Goal: Complete application form

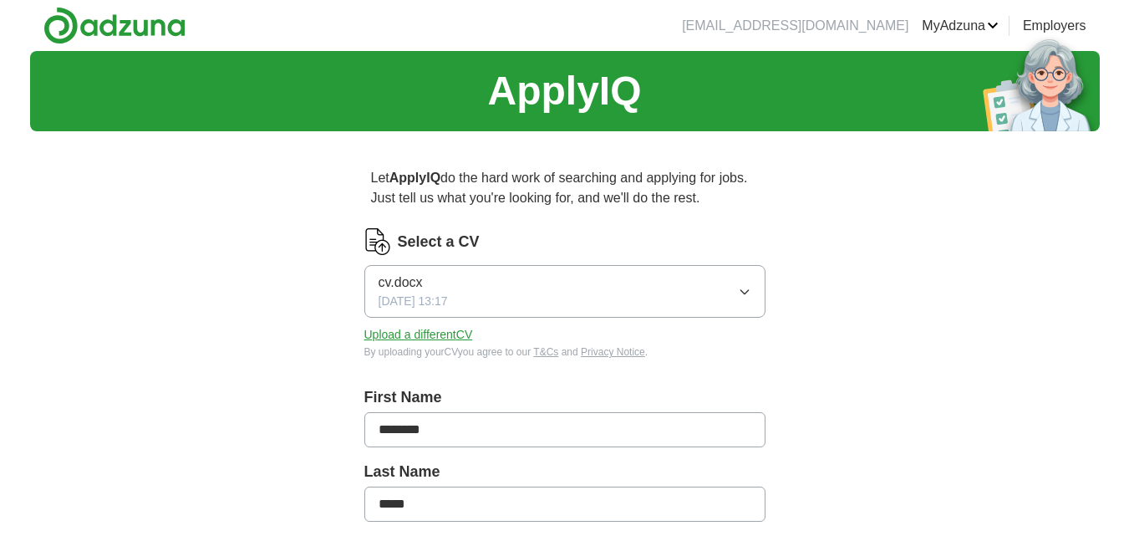
click at [441, 302] on span "[DATE] 13:17" at bounding box center [413, 302] width 69 height 18
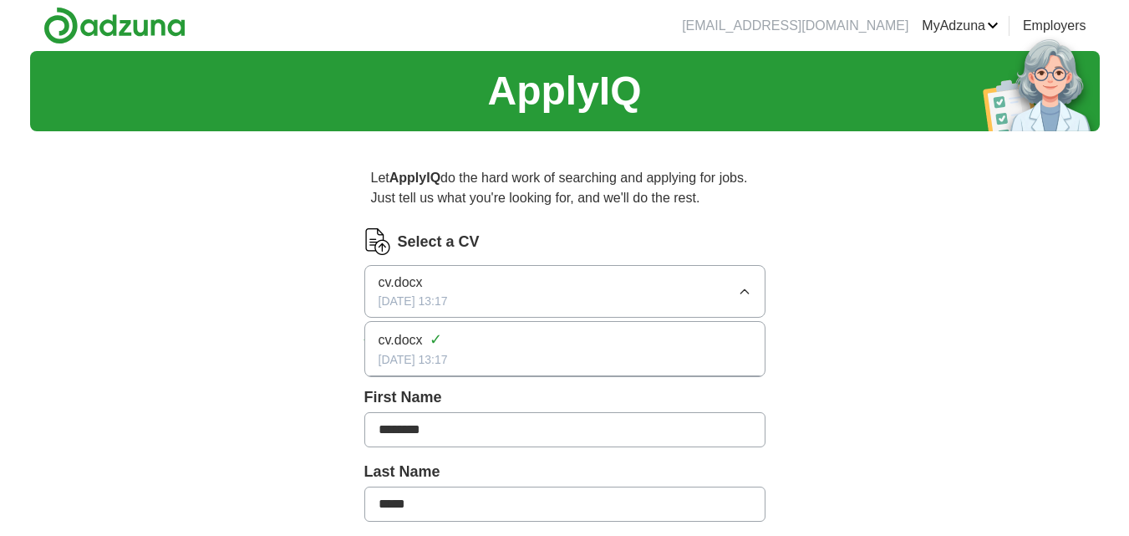
click at [420, 343] on span "cv.docx" at bounding box center [401, 340] width 44 height 20
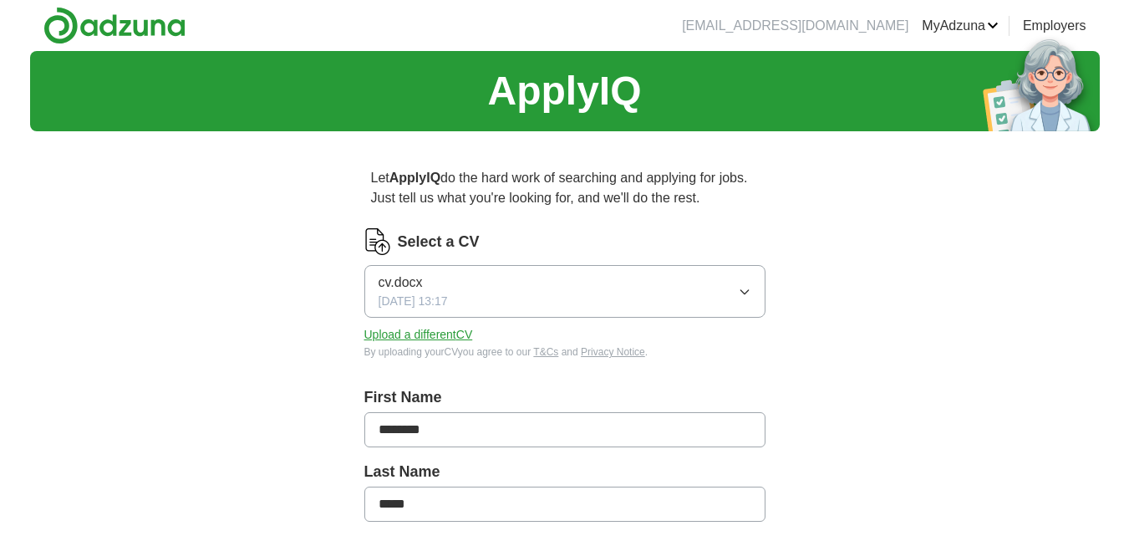
click at [743, 293] on icon "button" at bounding box center [745, 292] width 8 height 4
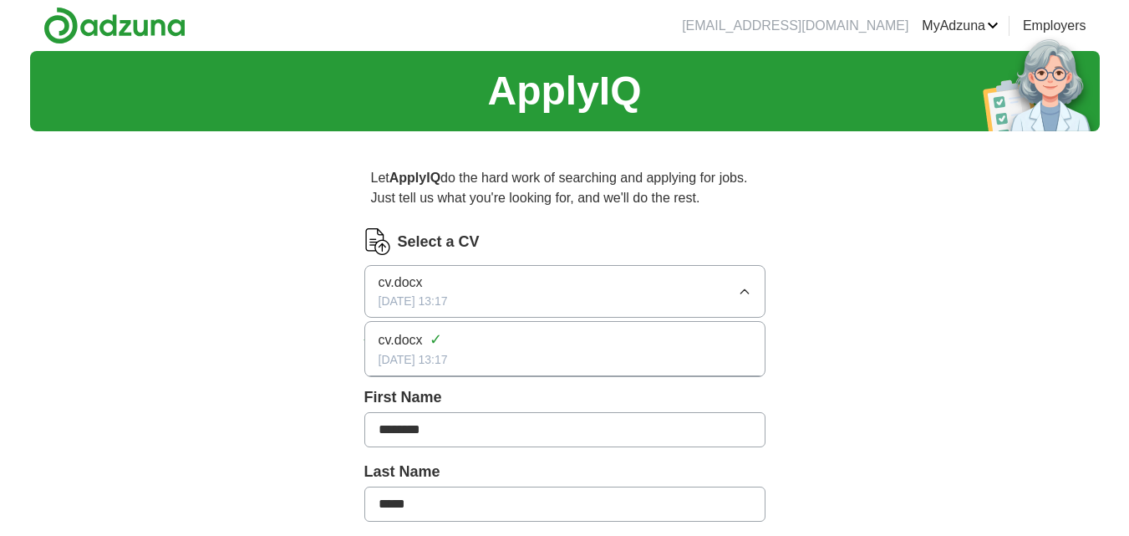
click at [743, 293] on icon "button" at bounding box center [744, 291] width 13 height 13
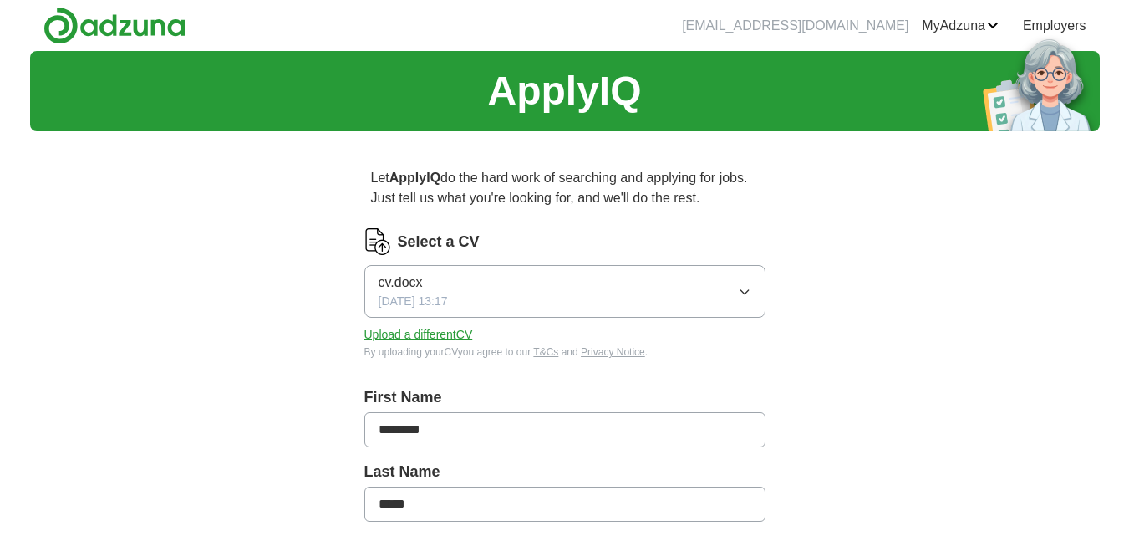
click at [410, 337] on button "Upload a different CV" at bounding box center [418, 335] width 109 height 18
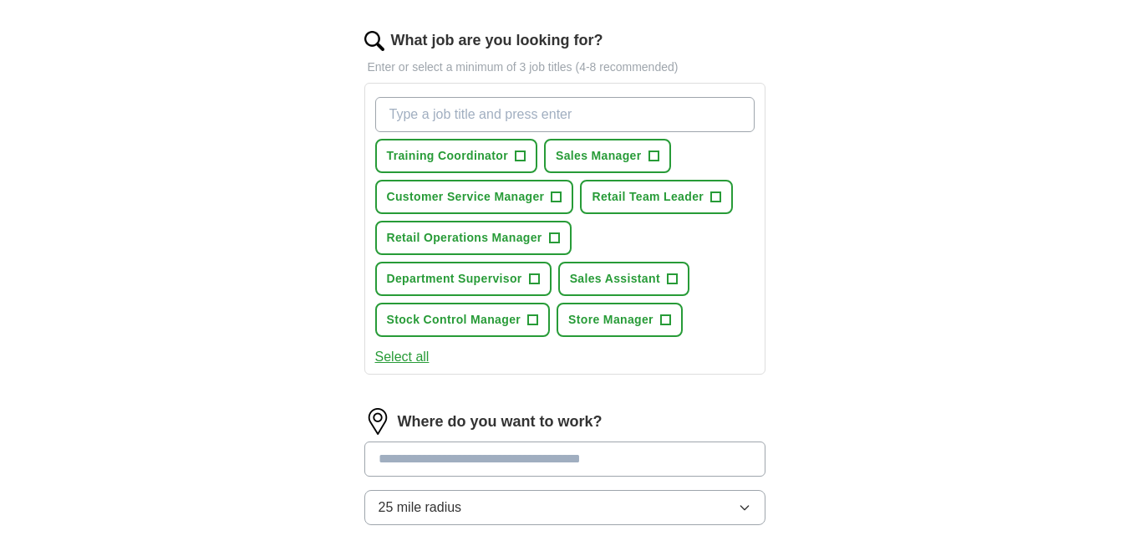
scroll to position [502, 0]
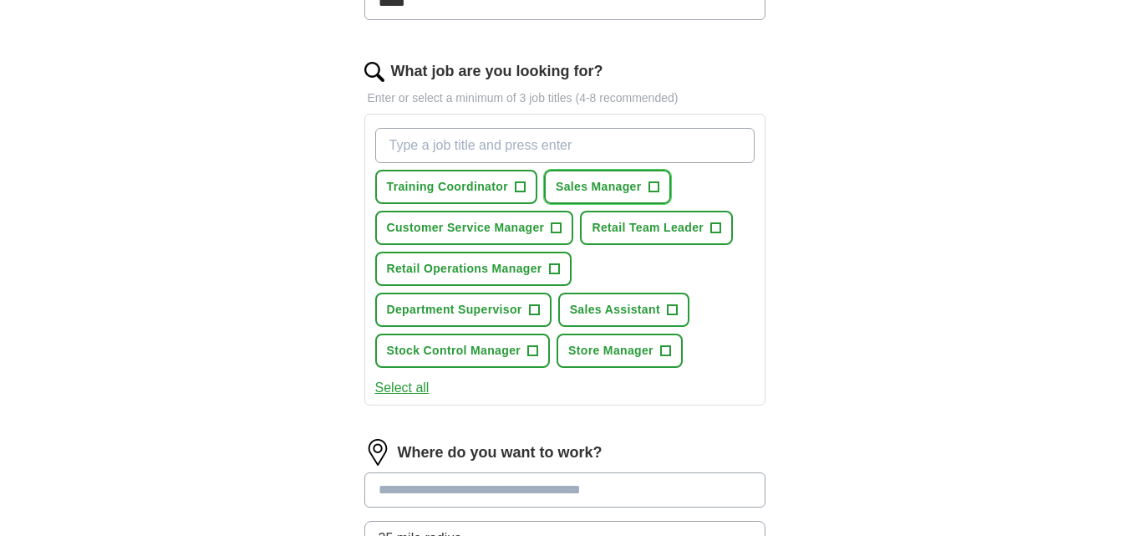
click at [655, 173] on button "Sales Manager +" at bounding box center [607, 187] width 127 height 34
click at [709, 223] on button "Retail Team Leader +" at bounding box center [656, 228] width 153 height 34
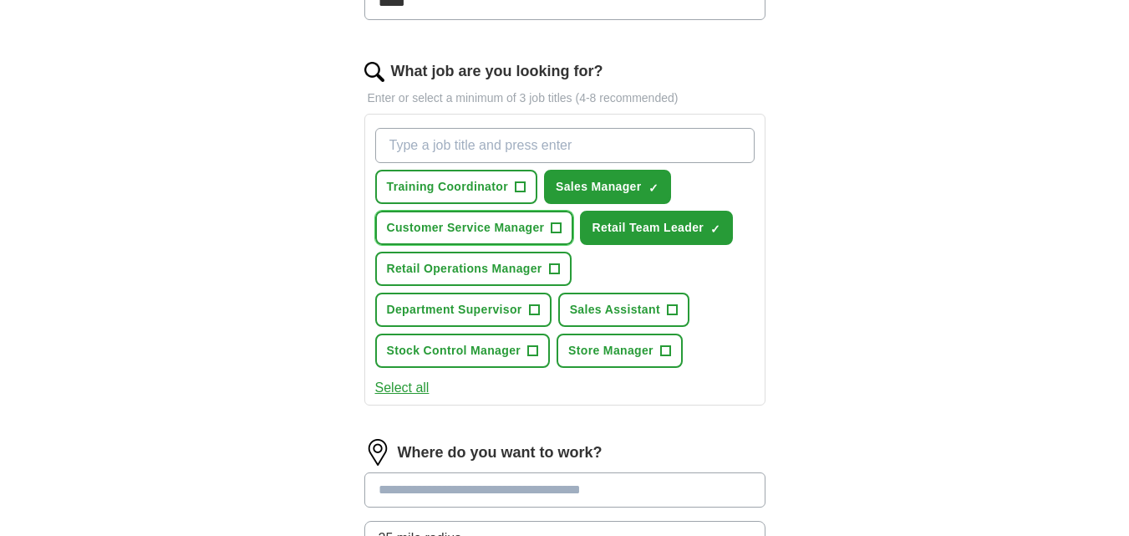
click at [562, 225] on span "+" at bounding box center [556, 227] width 11 height 11
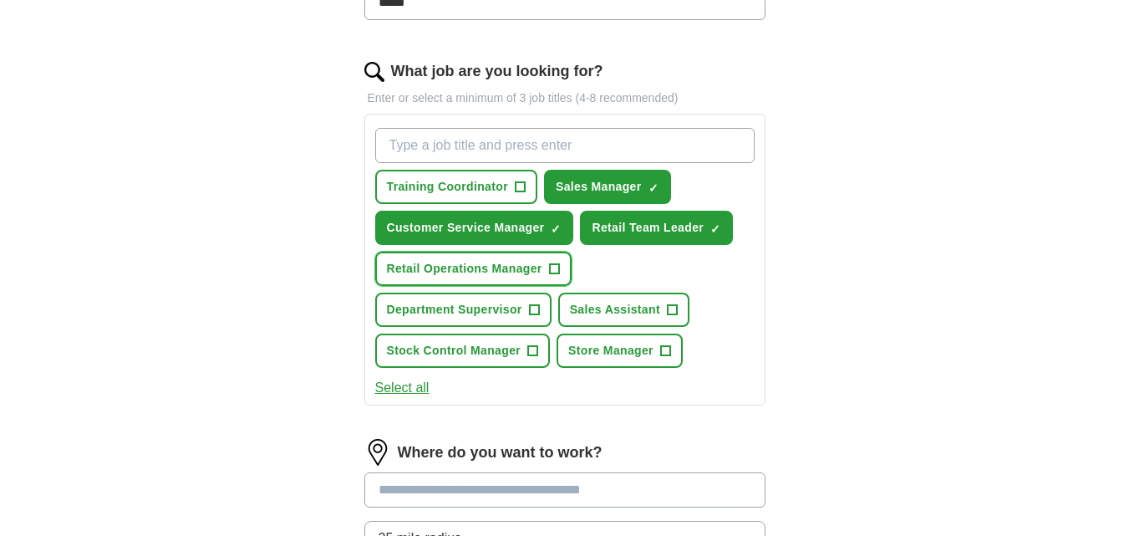
click at [551, 269] on span "+" at bounding box center [554, 269] width 10 height 13
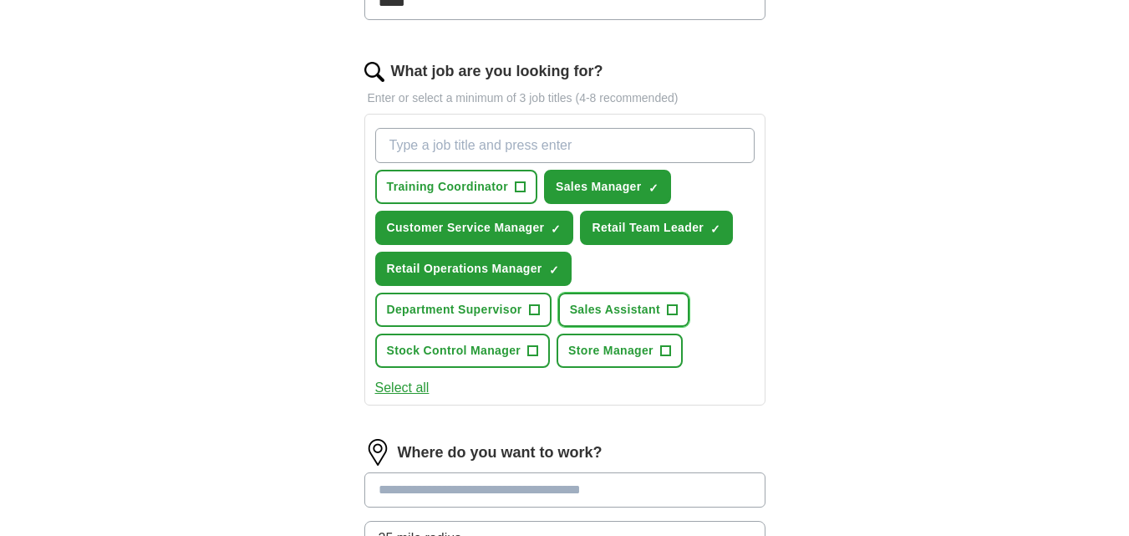
click at [674, 312] on span "+" at bounding box center [672, 309] width 10 height 13
click at [664, 354] on span "+" at bounding box center [665, 350] width 10 height 13
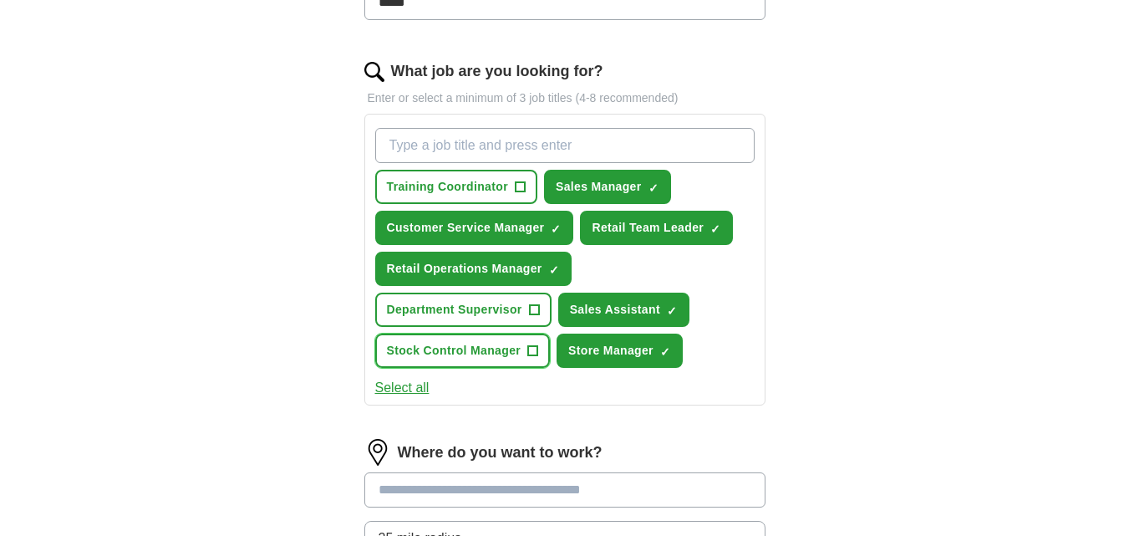
click at [531, 350] on span "+" at bounding box center [533, 350] width 10 height 13
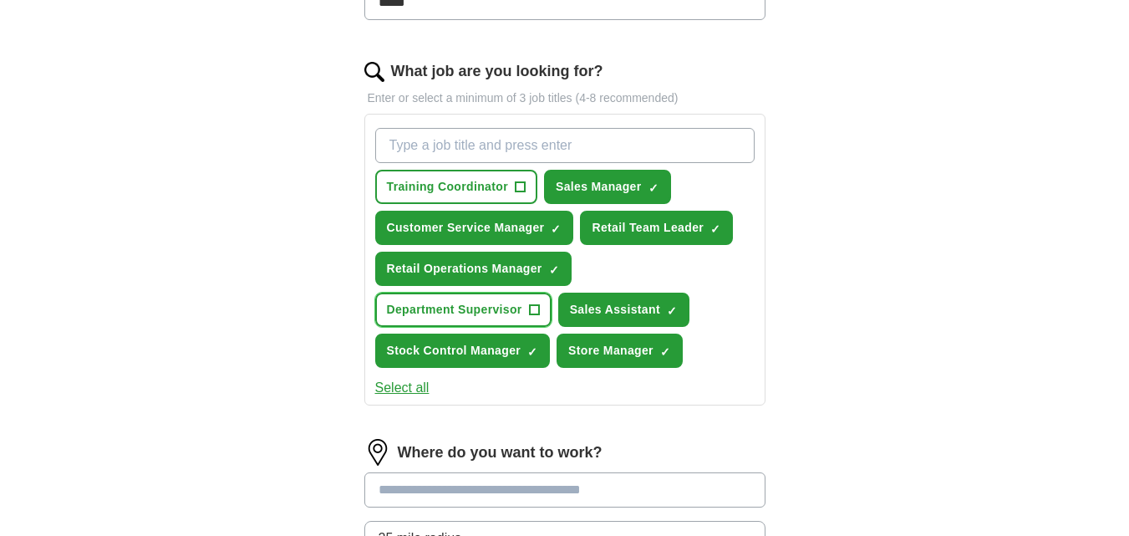
click at [535, 312] on span "+" at bounding box center [534, 309] width 10 height 13
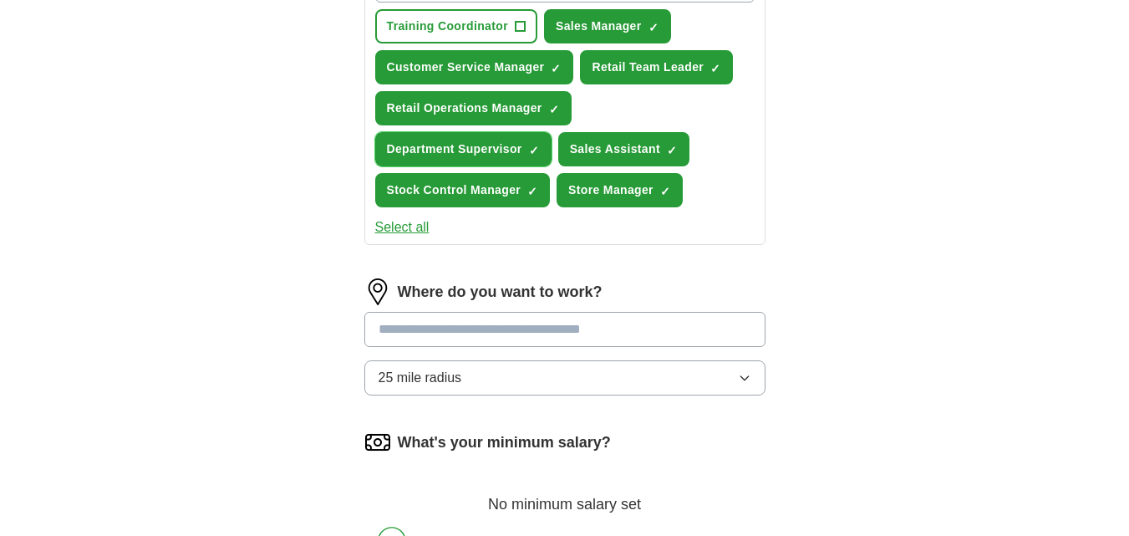
scroll to position [698, 0]
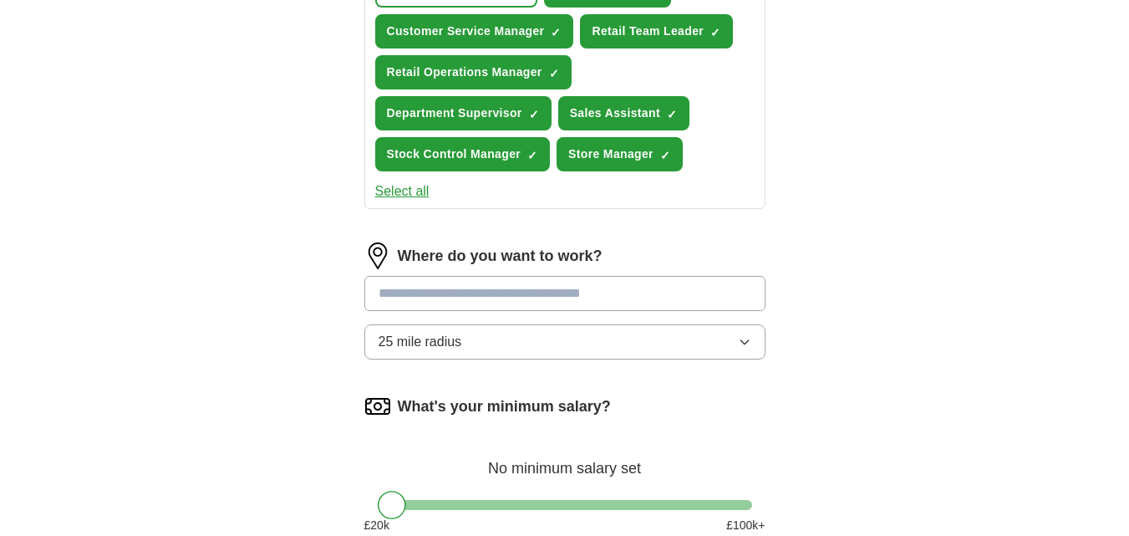
click at [649, 297] on input at bounding box center [564, 293] width 401 height 35
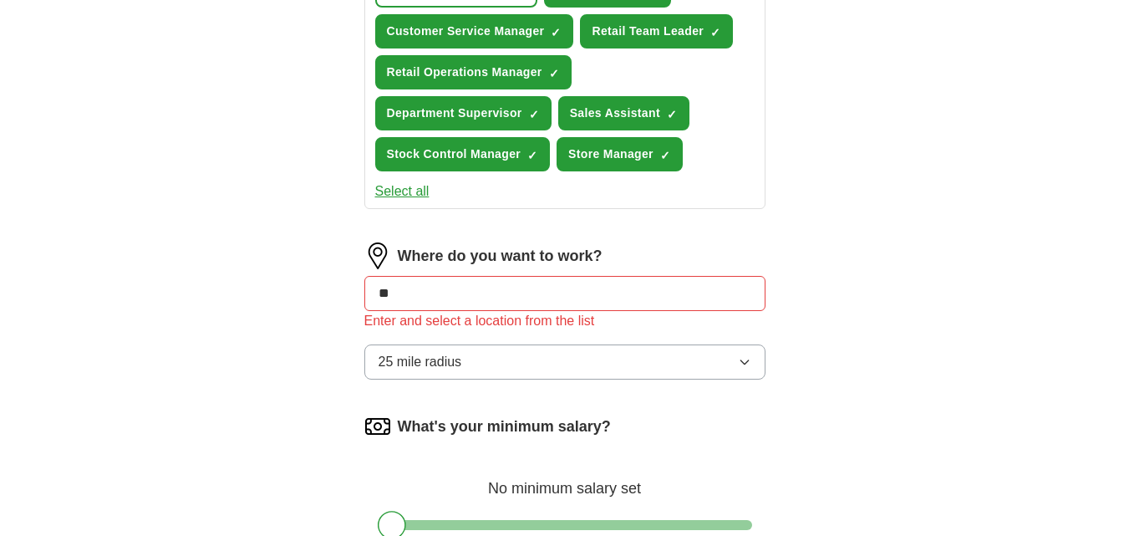
type input "*"
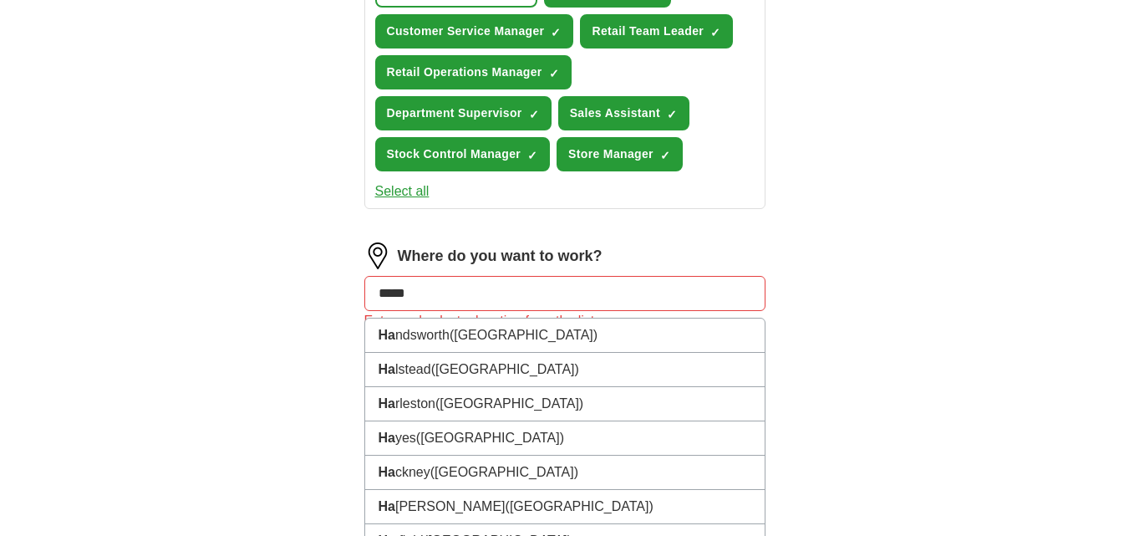
type input "******"
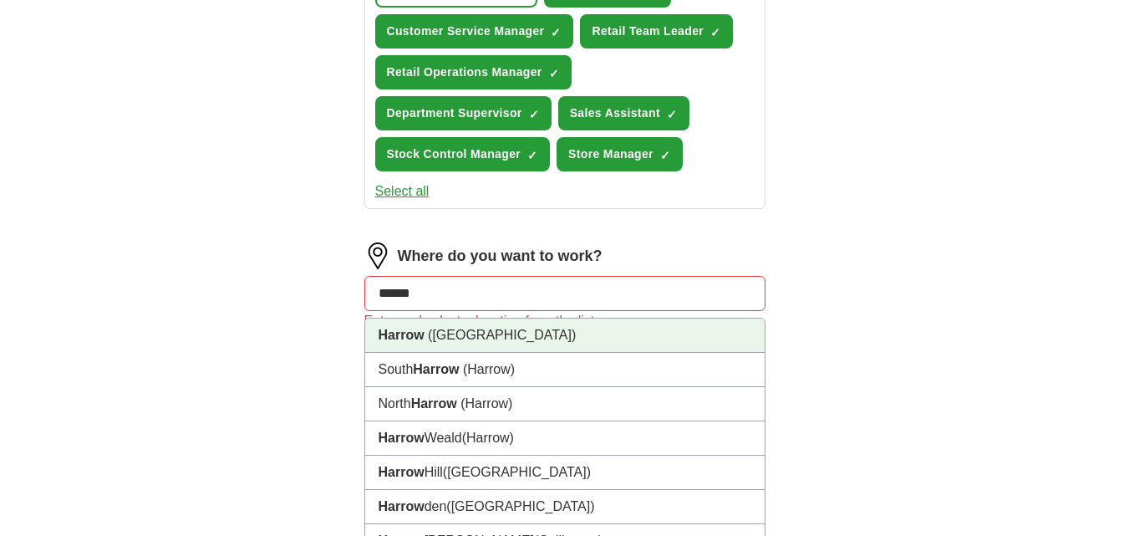
click at [440, 339] on span "([GEOGRAPHIC_DATA])" at bounding box center [502, 335] width 148 height 14
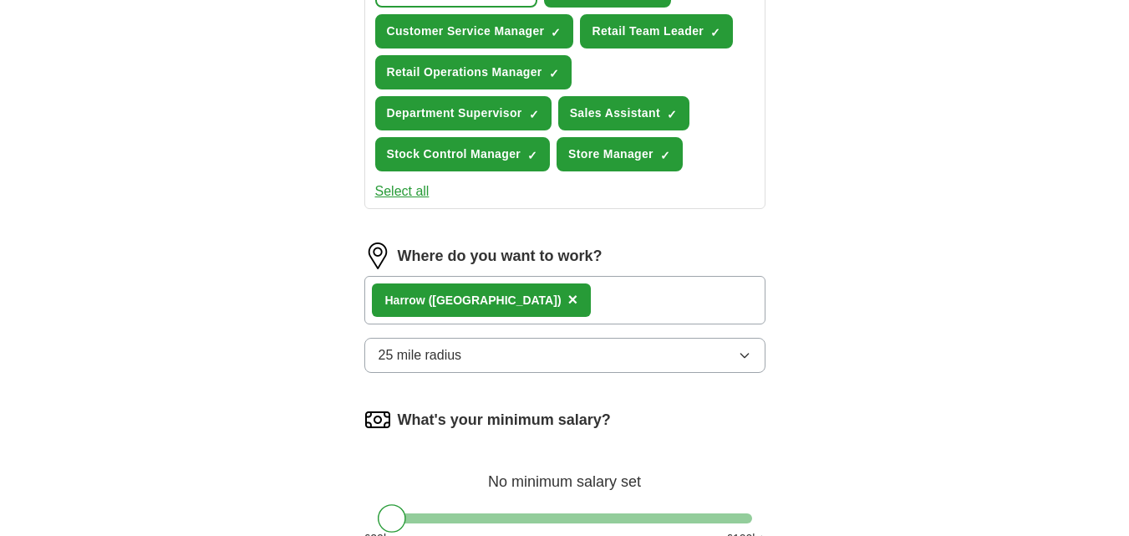
click at [745, 359] on icon "button" at bounding box center [744, 355] width 13 height 13
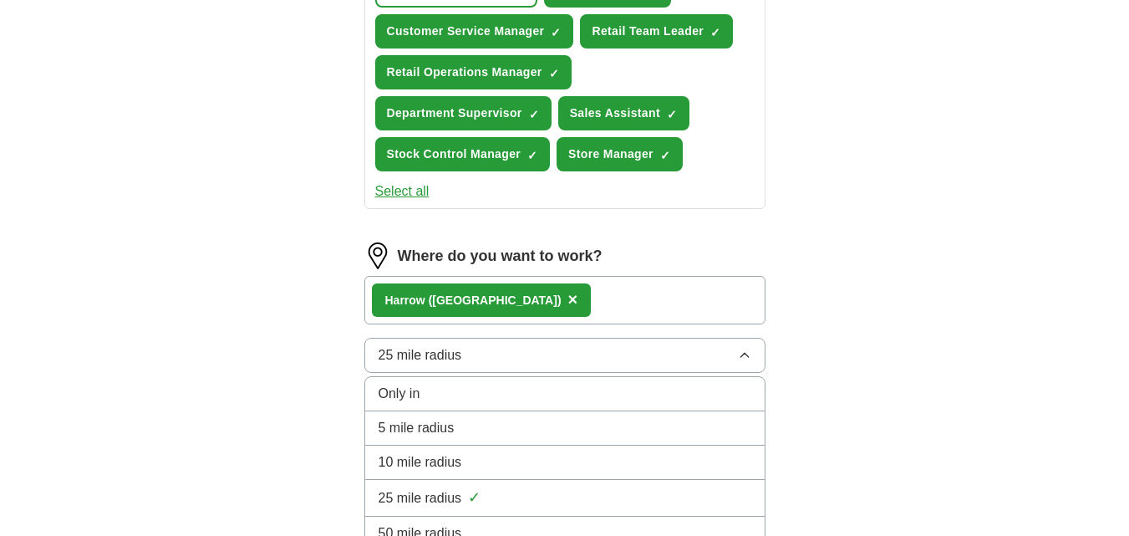
click at [823, 310] on div "Let ApplyIQ do the hard work of searching and applying for jobs. Just tell us w…" at bounding box center [565, 108] width 535 height 1323
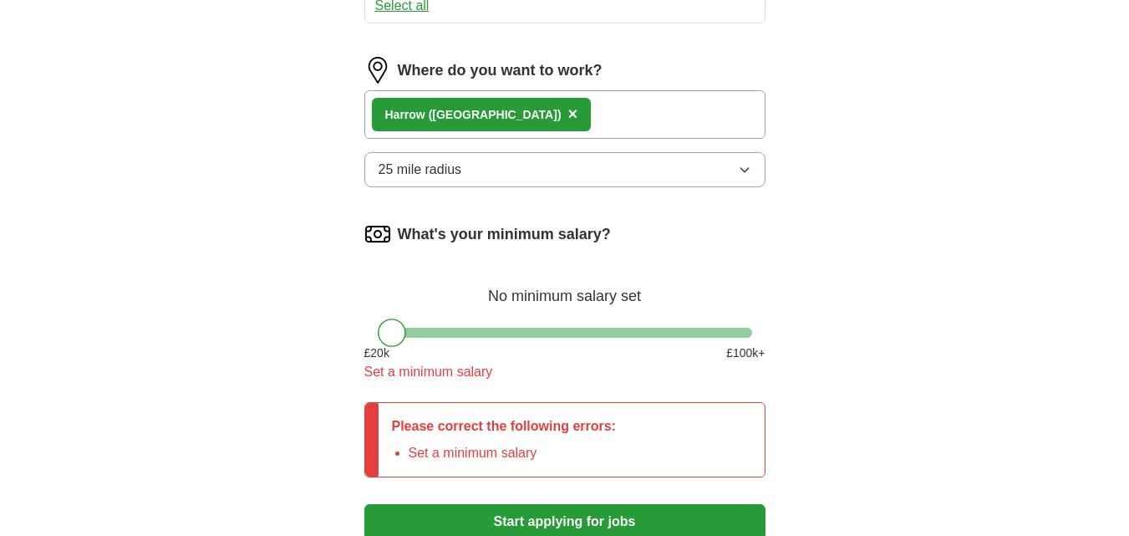
scroll to position [941, 0]
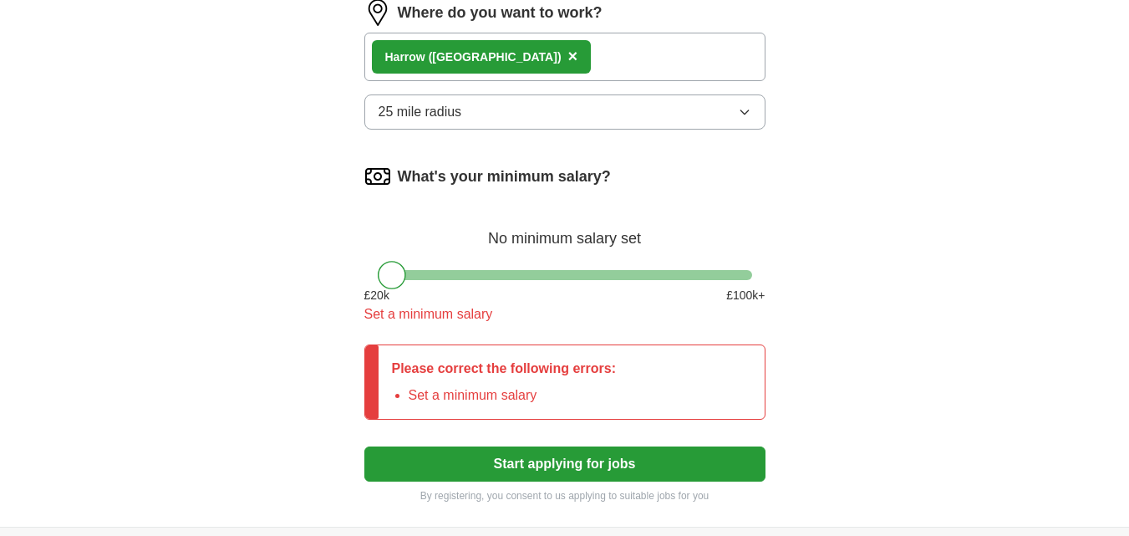
click at [555, 273] on div at bounding box center [565, 275] width 375 height 10
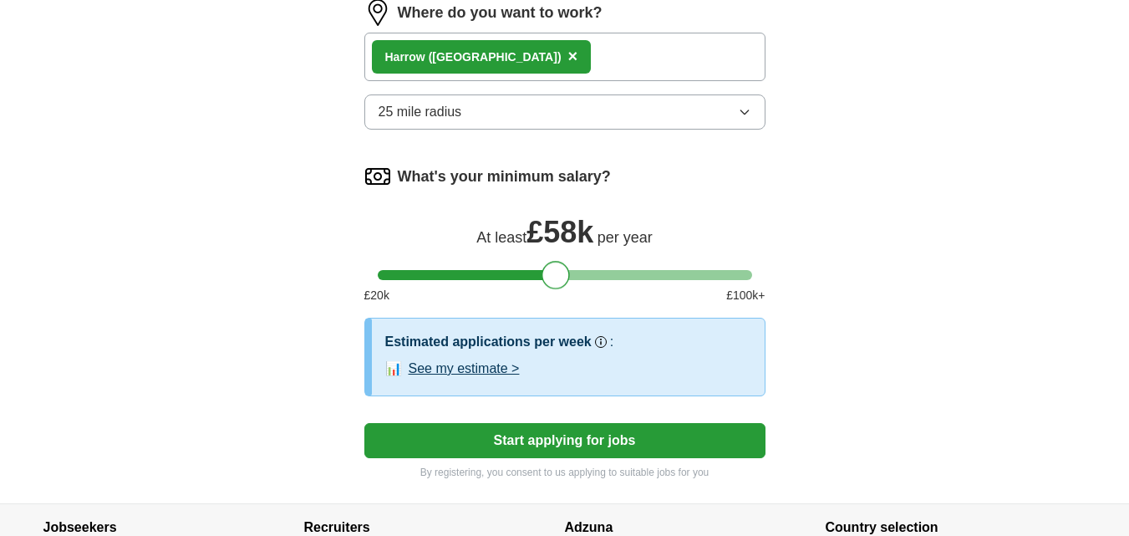
click at [537, 274] on div at bounding box center [565, 275] width 375 height 10
click at [518, 280] on div at bounding box center [565, 275] width 375 height 10
click at [502, 278] on div at bounding box center [565, 275] width 375 height 10
click at [490, 278] on div at bounding box center [565, 275] width 375 height 10
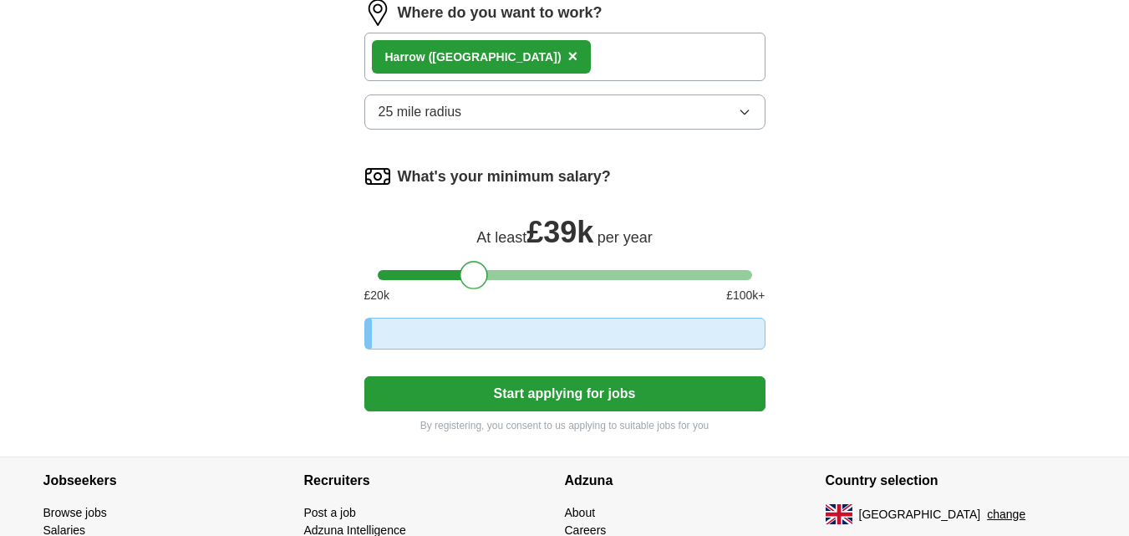
click at [472, 274] on div at bounding box center [565, 275] width 375 height 10
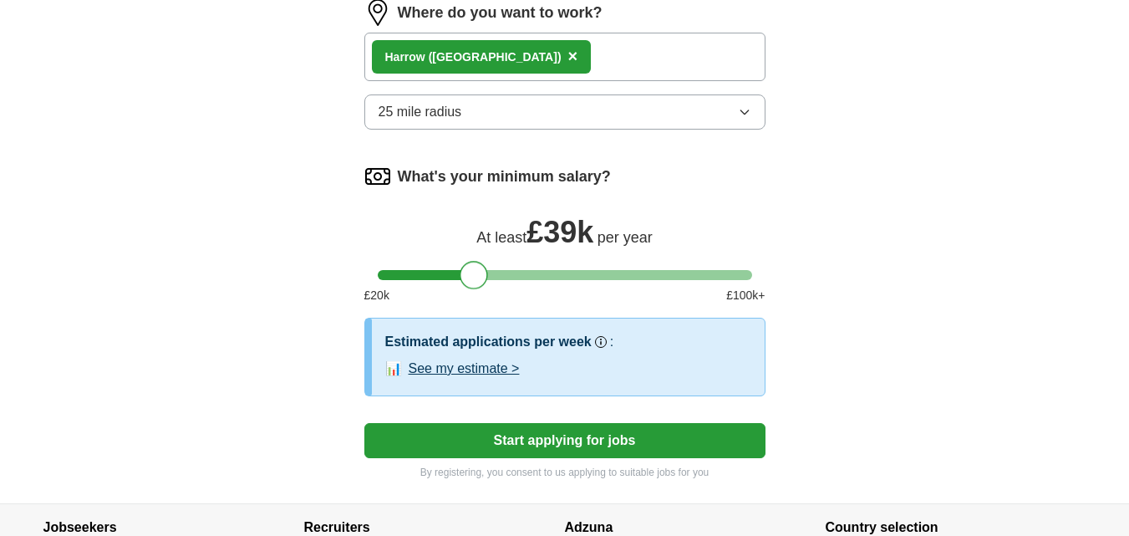
click at [456, 278] on div at bounding box center [565, 275] width 375 height 10
click at [446, 282] on div at bounding box center [456, 275] width 28 height 28
click at [441, 278] on div at bounding box center [565, 275] width 375 height 10
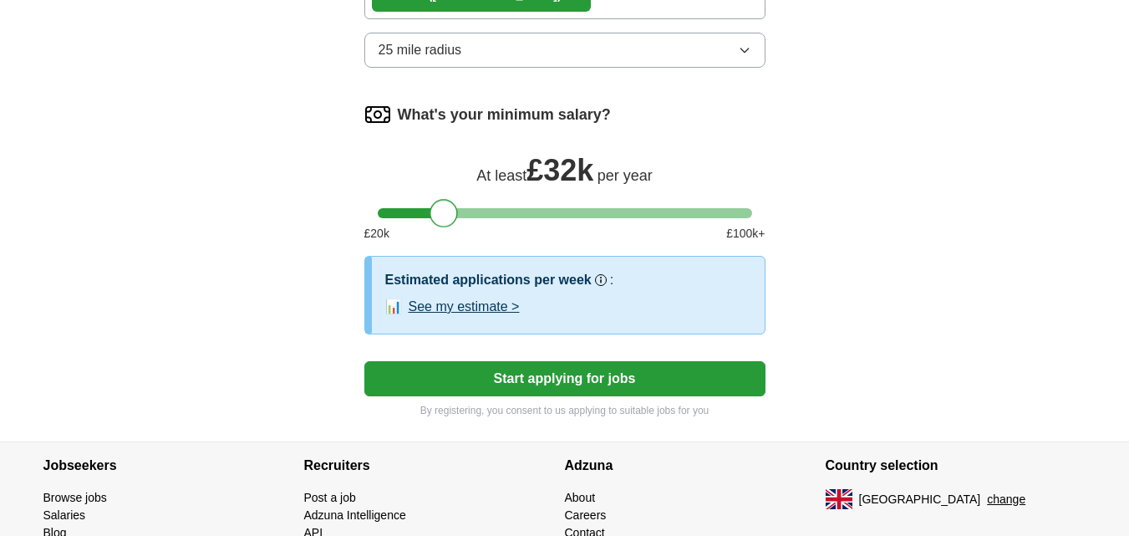
scroll to position [1095, 0]
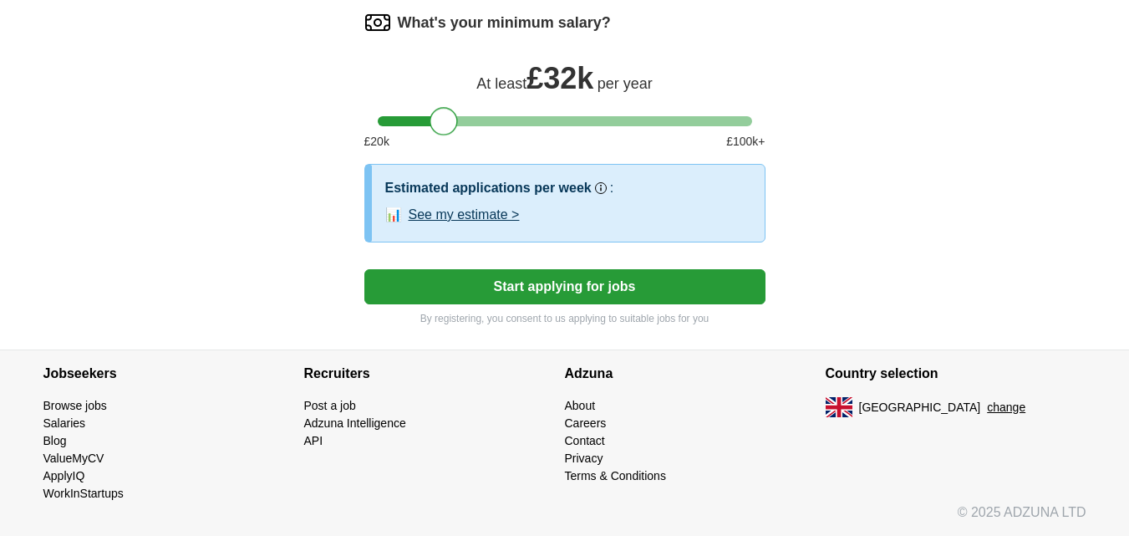
click at [660, 286] on button "Start applying for jobs" at bounding box center [564, 286] width 401 height 35
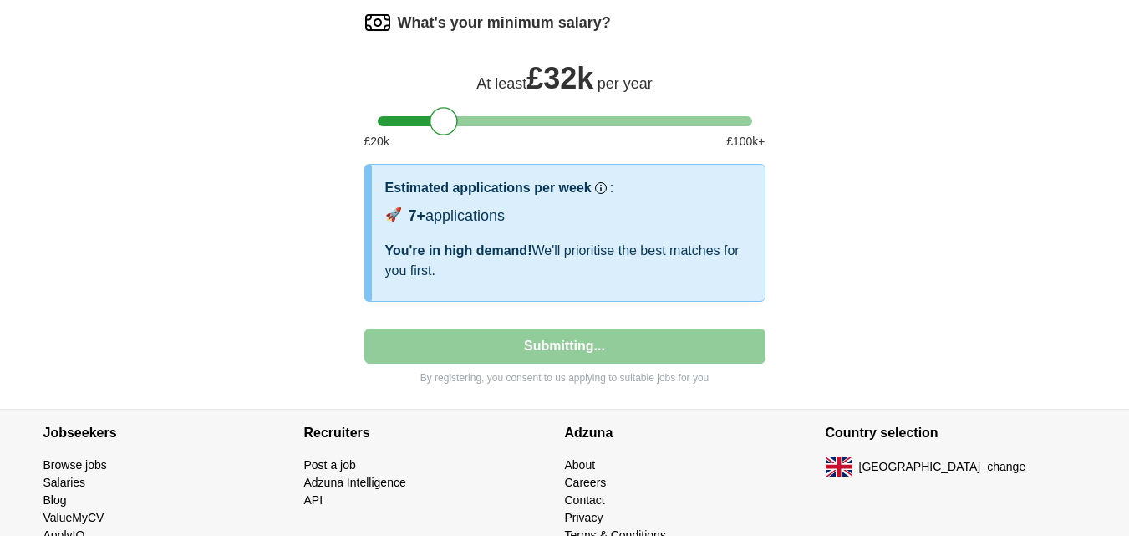
select select "**"
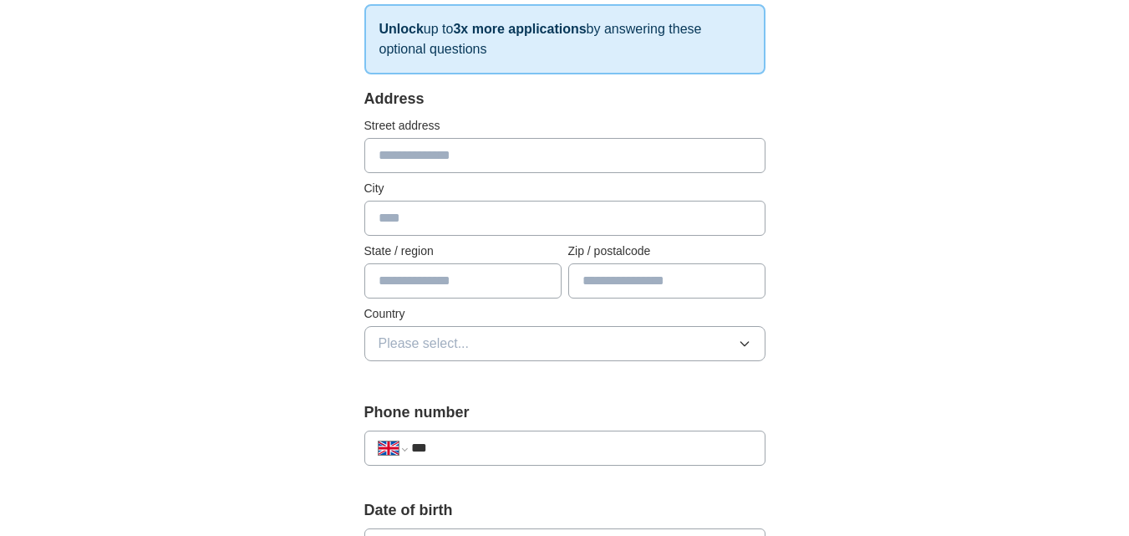
scroll to position [230, 0]
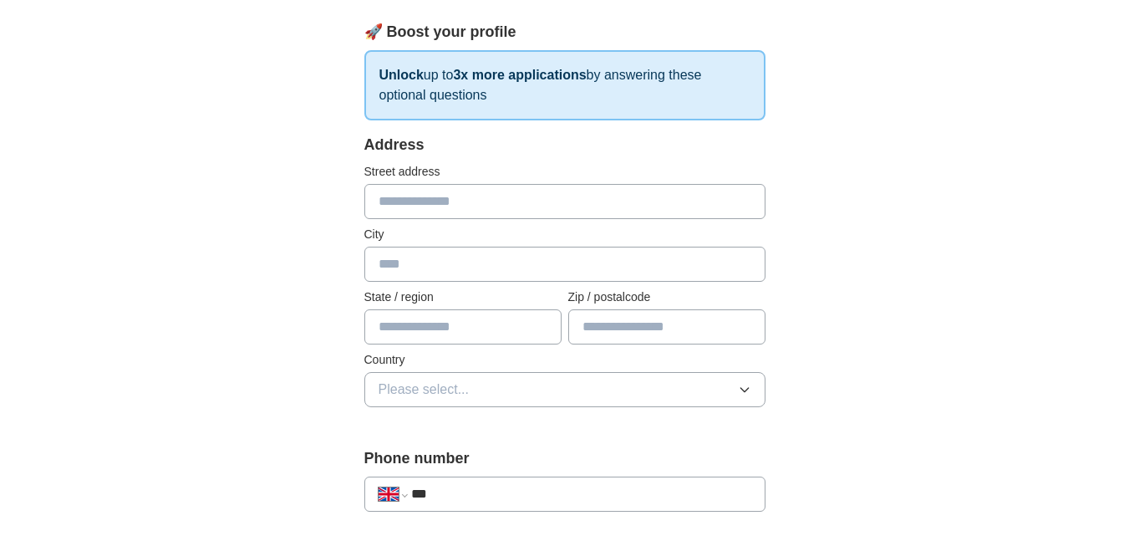
click at [459, 196] on input "text" at bounding box center [564, 201] width 401 height 35
type input "***"
type input "******"
type input "**********"
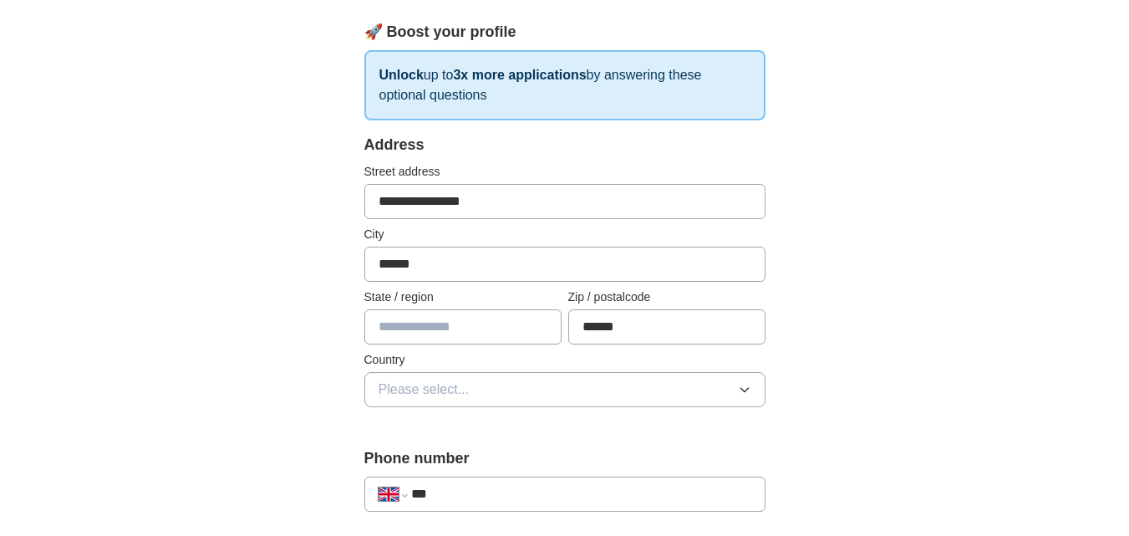
click at [435, 260] on input "******" at bounding box center [564, 264] width 401 height 35
type input "*"
type input "******"
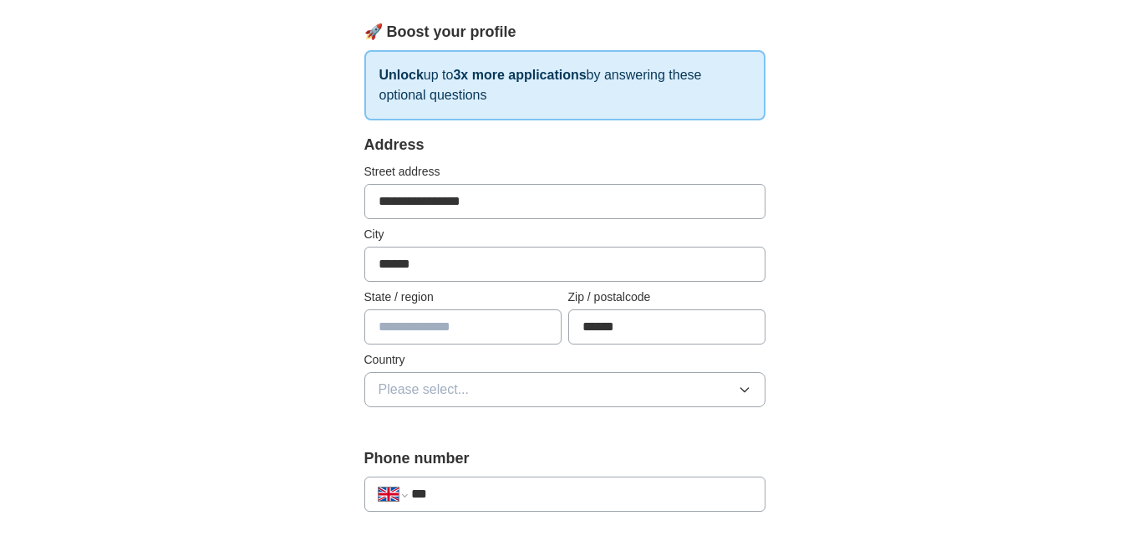
click at [748, 392] on icon "button" at bounding box center [744, 389] width 13 height 13
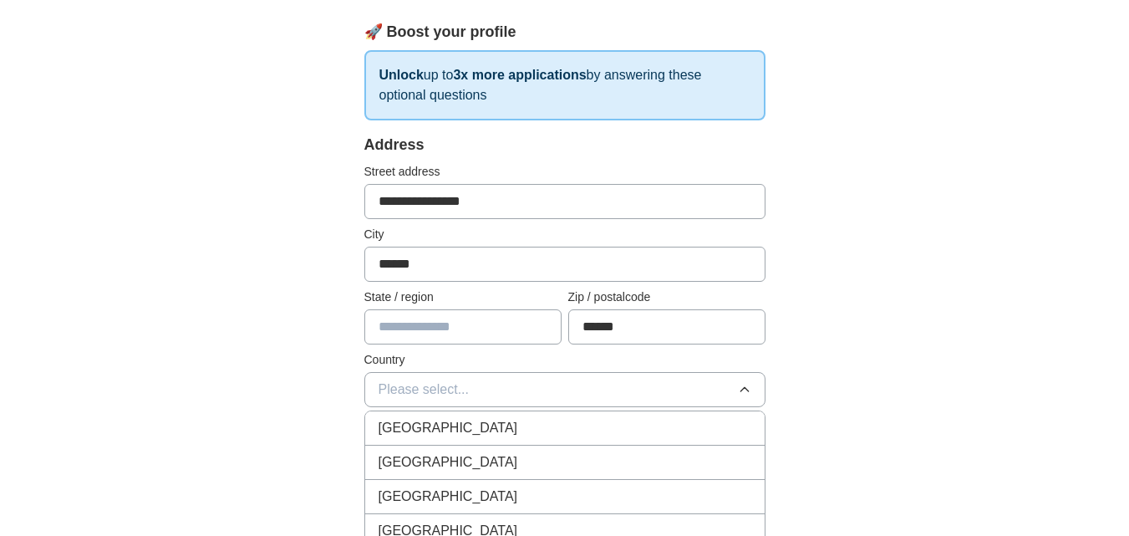
click at [717, 424] on div "[GEOGRAPHIC_DATA]" at bounding box center [565, 428] width 373 height 20
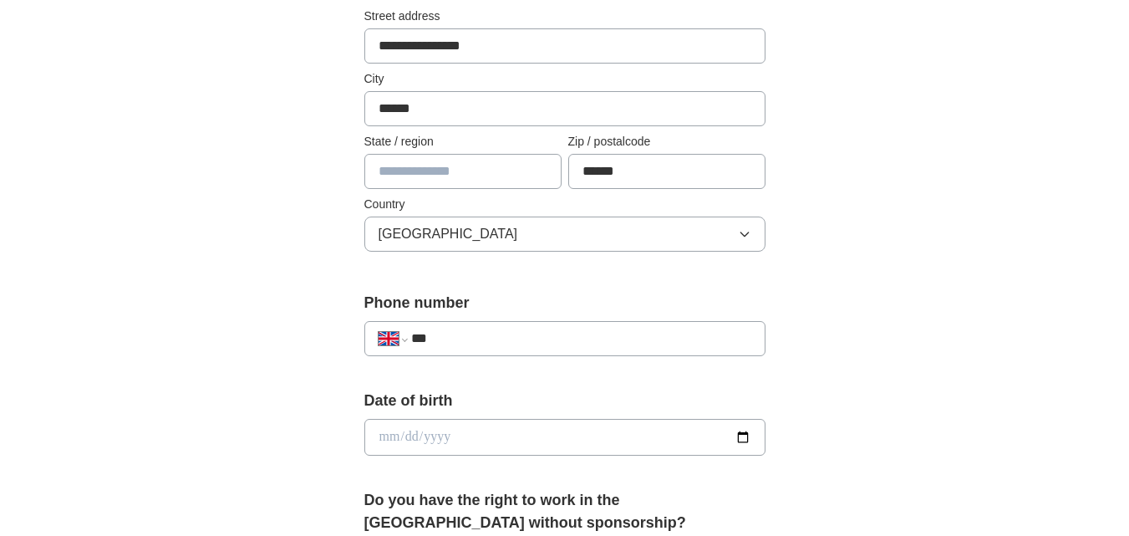
scroll to position [400, 0]
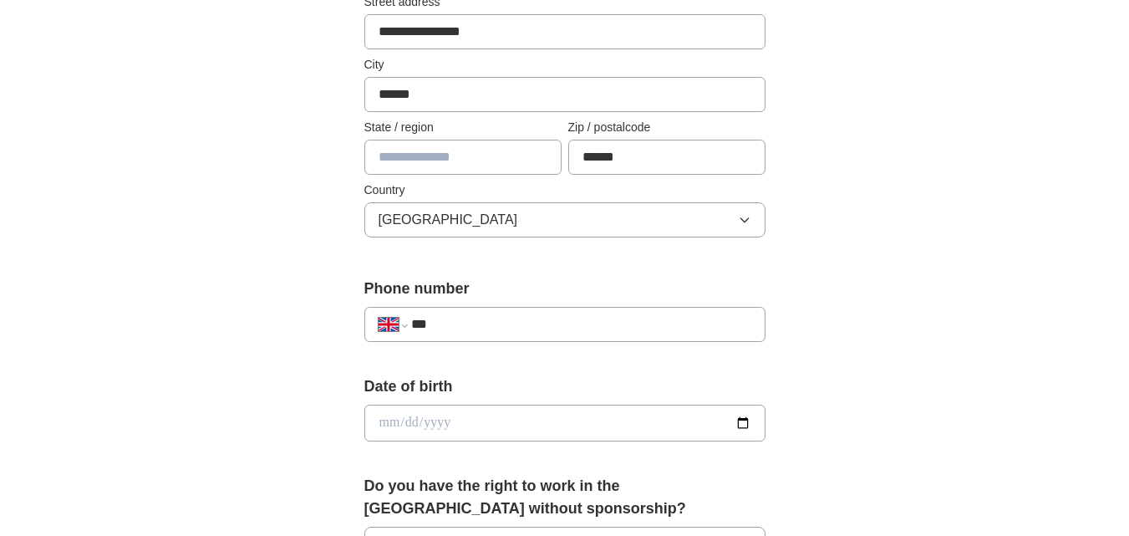
click at [464, 156] on input "text" at bounding box center [462, 157] width 197 height 35
type input "*********"
click at [477, 337] on div "**********" at bounding box center [564, 324] width 401 height 35
click at [472, 324] on input "***" at bounding box center [580, 324] width 339 height 20
type input "**********"
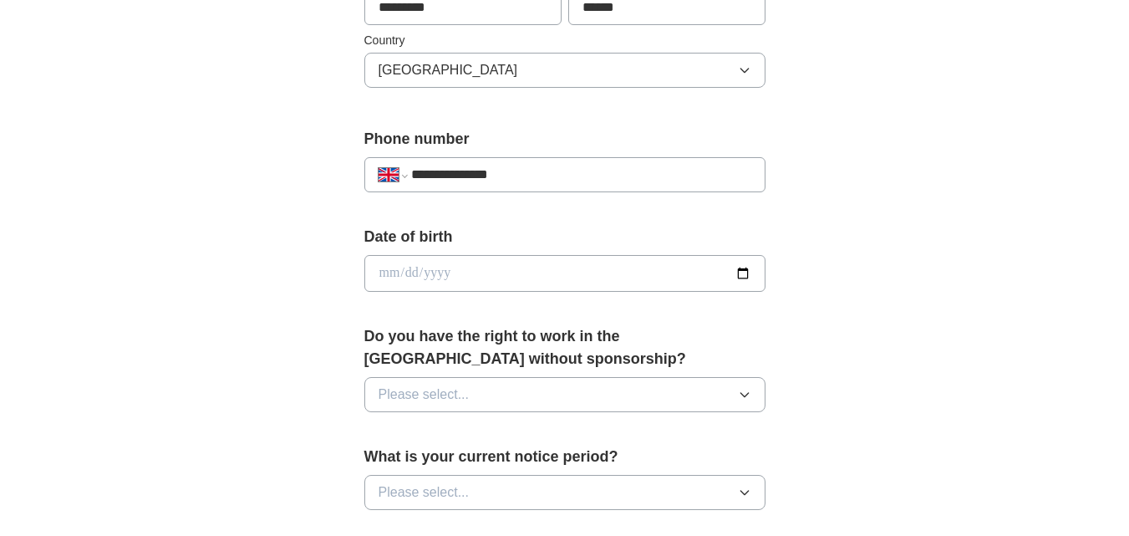
scroll to position [584, 0]
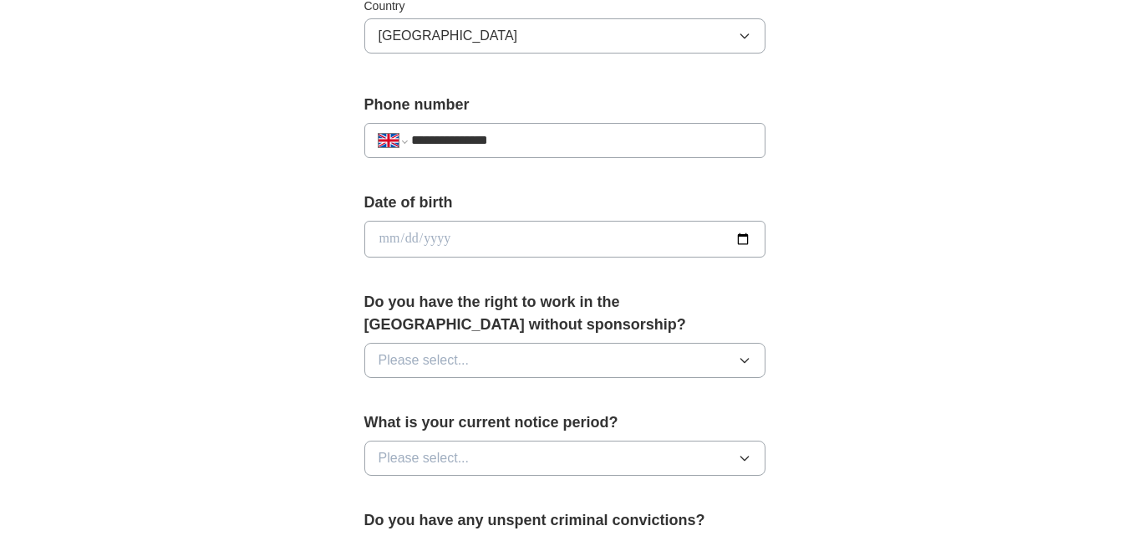
click at [742, 240] on input "date" at bounding box center [564, 239] width 401 height 37
click at [394, 237] on input "date" at bounding box center [564, 239] width 401 height 37
type input "**********"
click at [749, 362] on icon "button" at bounding box center [744, 360] width 13 height 13
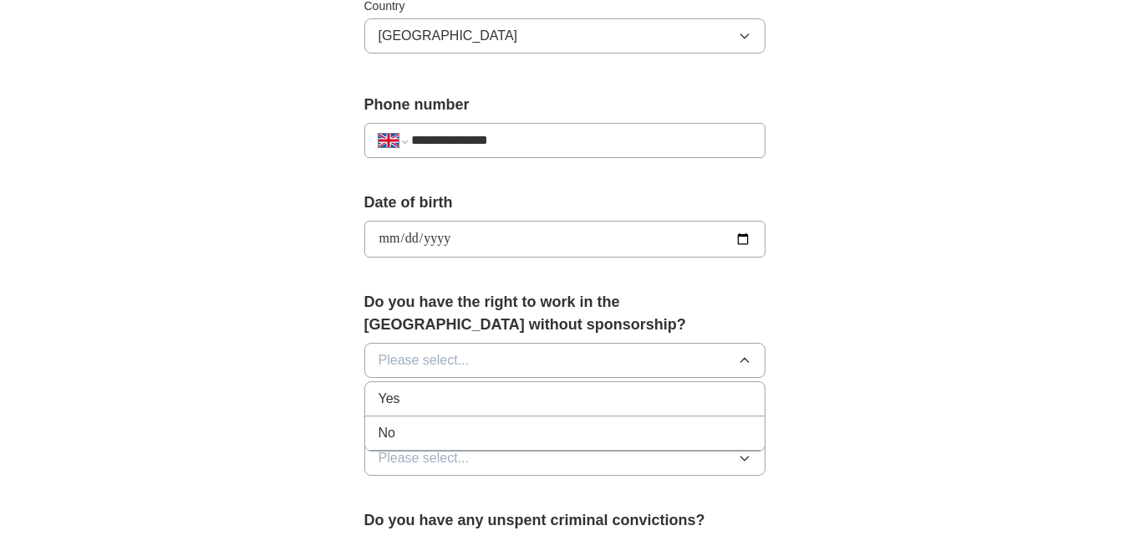
click at [688, 402] on div "Yes" at bounding box center [565, 399] width 373 height 20
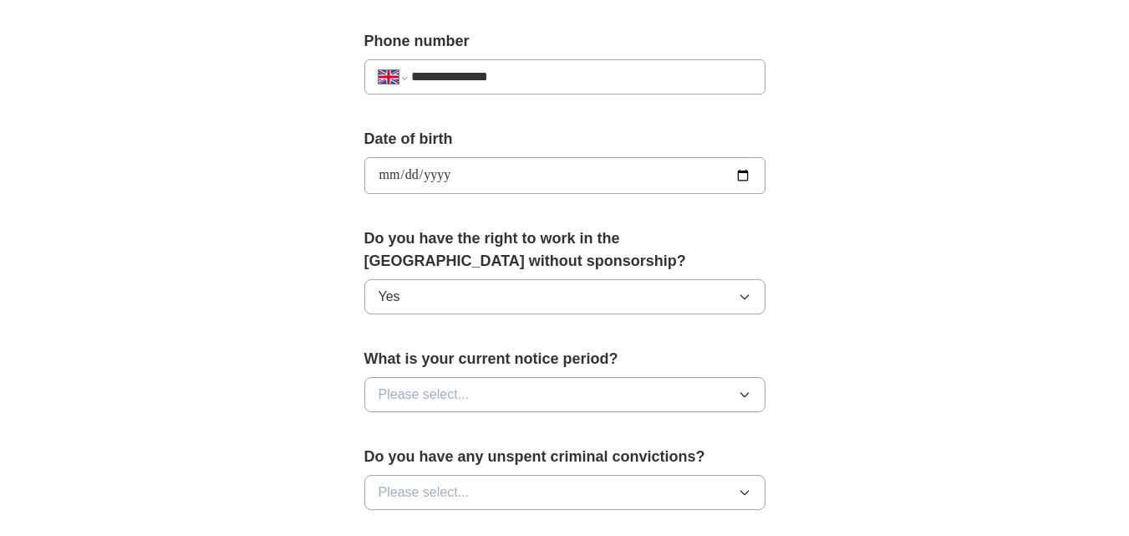
scroll to position [799, 0]
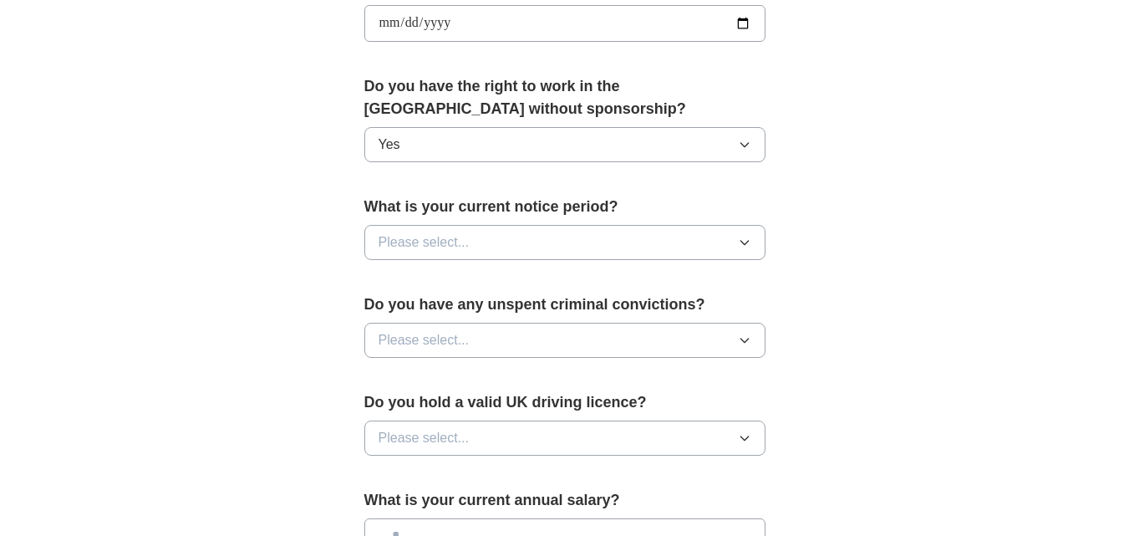
click at [750, 243] on icon "button" at bounding box center [744, 242] width 13 height 13
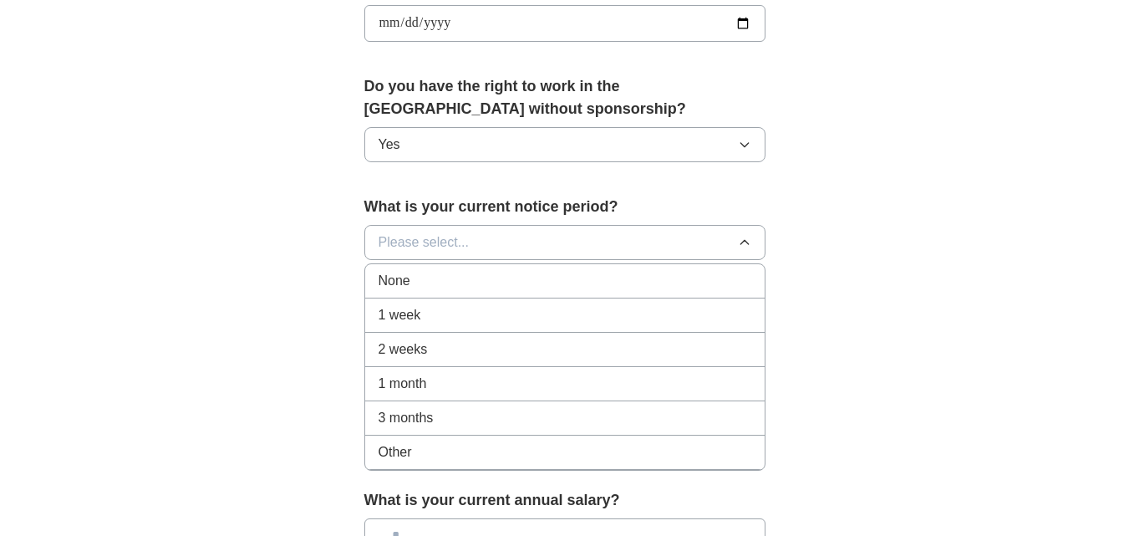
click at [635, 314] on div "1 week" at bounding box center [565, 315] width 373 height 20
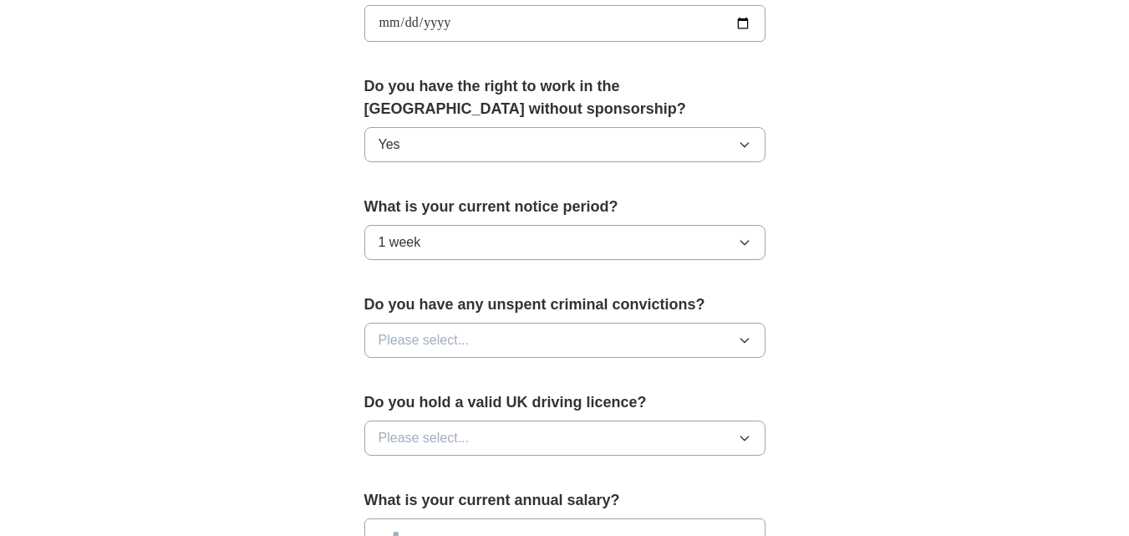
click at [743, 343] on icon "button" at bounding box center [744, 340] width 13 height 13
click at [676, 416] on div "No" at bounding box center [565, 413] width 373 height 20
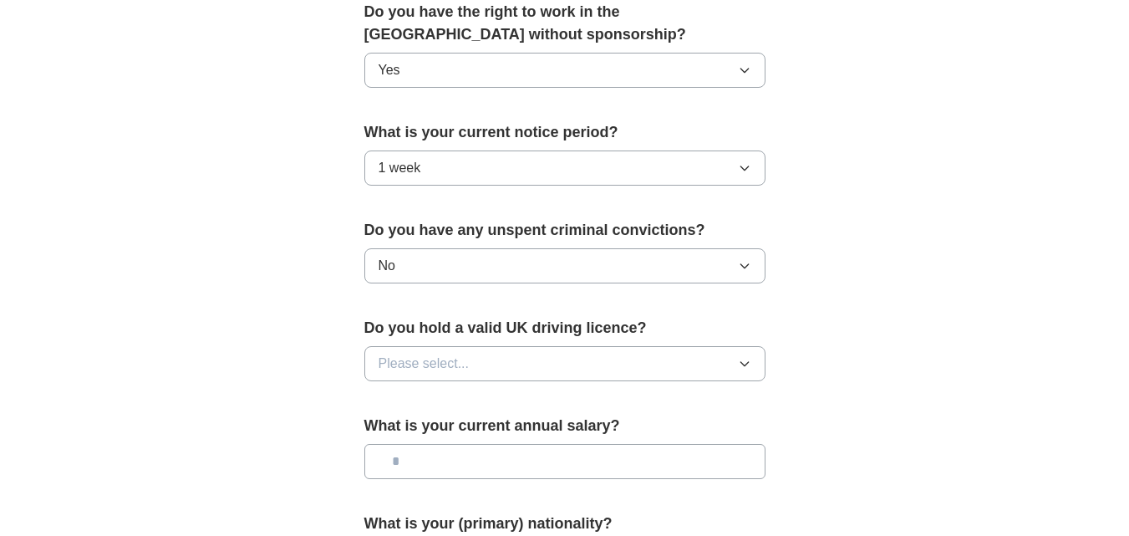
scroll to position [943, 0]
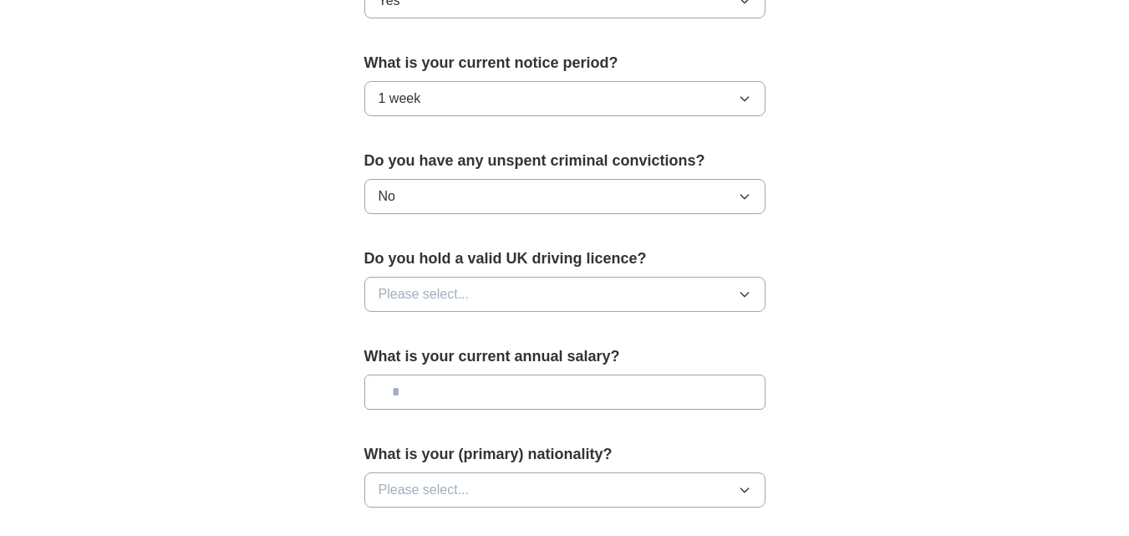
click at [742, 291] on icon "button" at bounding box center [744, 294] width 13 height 13
click at [676, 334] on div "Yes" at bounding box center [565, 333] width 373 height 20
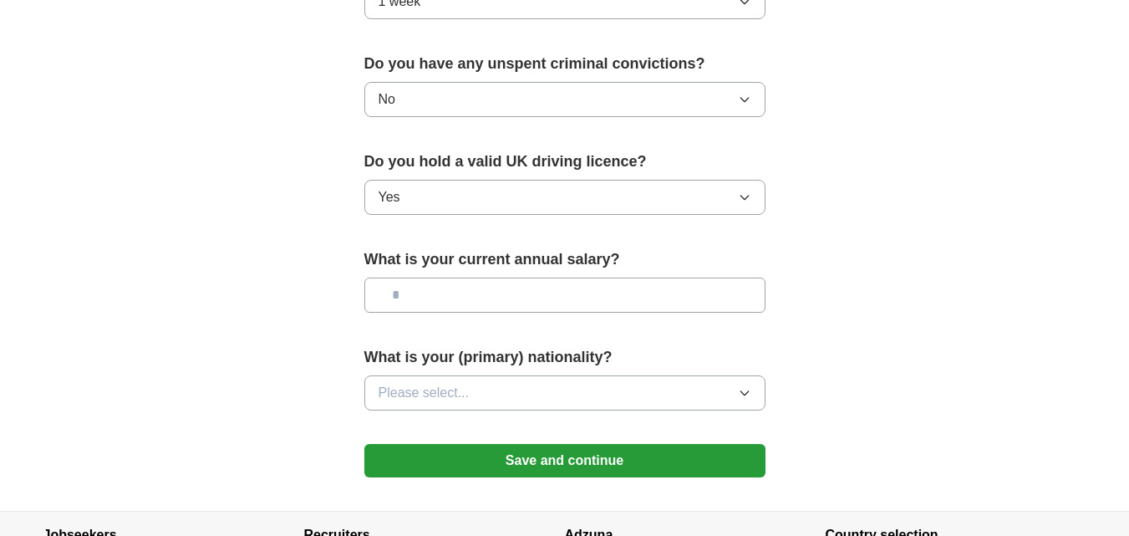
scroll to position [1063, 0]
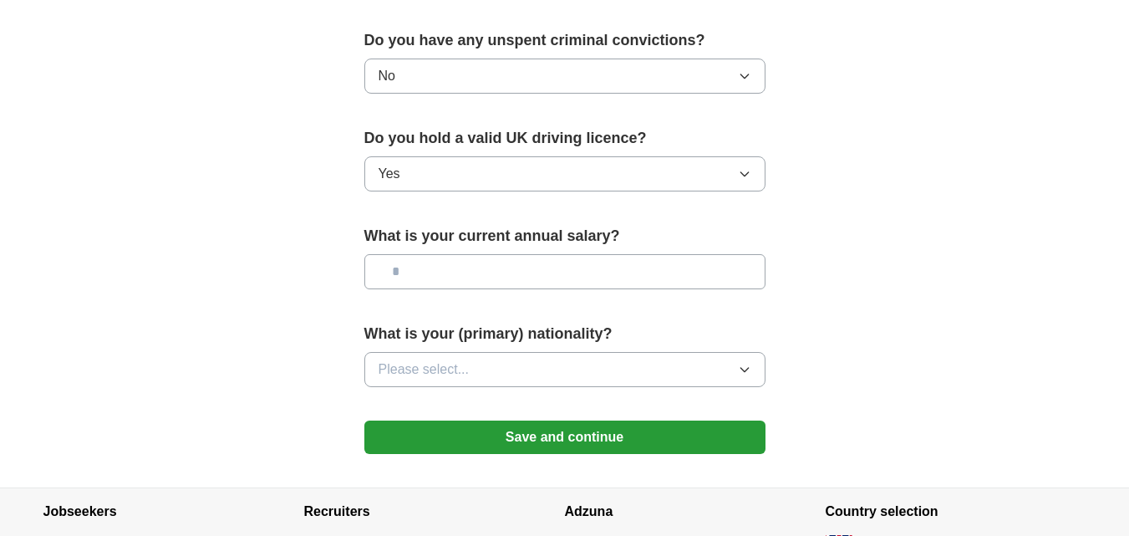
click at [445, 274] on input "text" at bounding box center [564, 271] width 401 height 35
type input "**"
type input "*******"
click at [748, 375] on icon "button" at bounding box center [744, 369] width 13 height 13
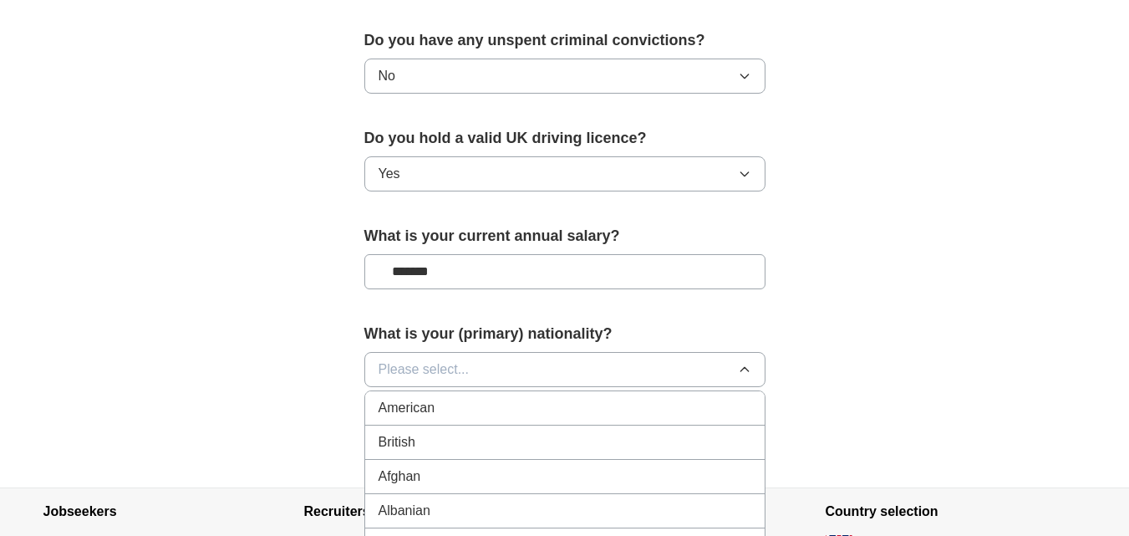
click at [711, 436] on div "British" at bounding box center [565, 442] width 373 height 20
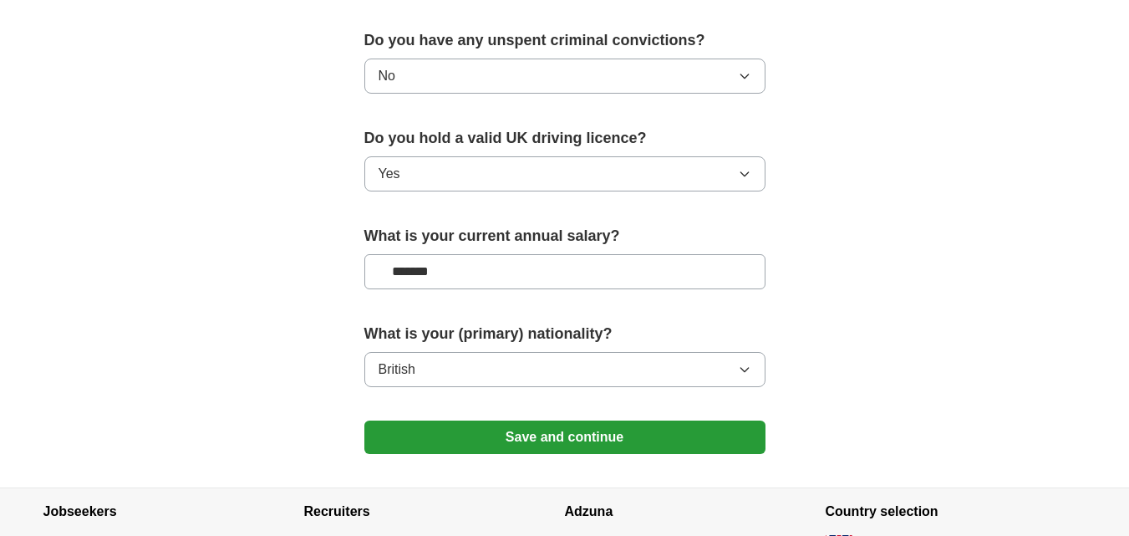
scroll to position [1127, 0]
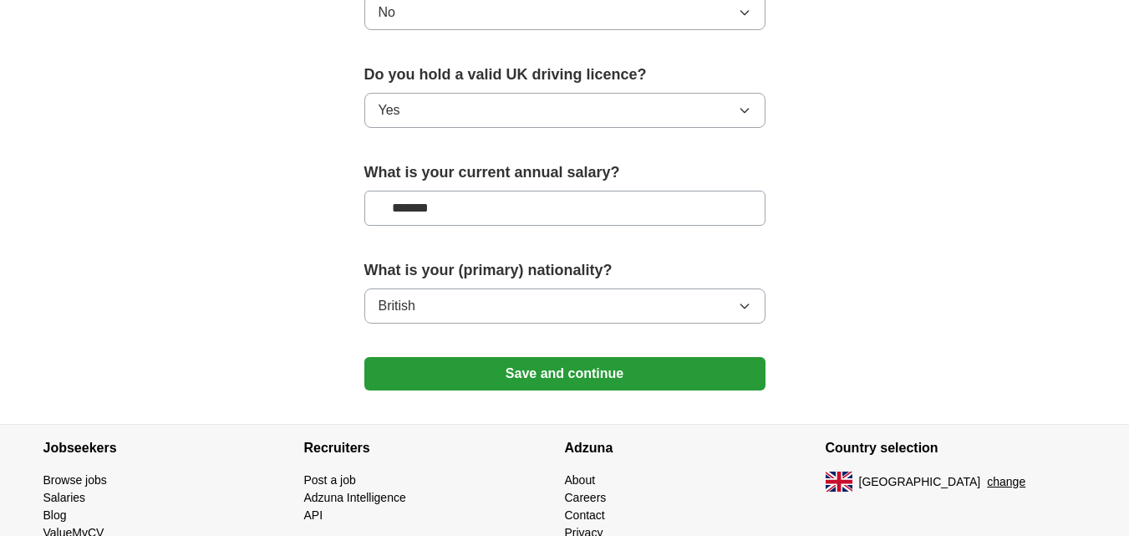
click at [688, 369] on button "Save and continue" at bounding box center [564, 373] width 401 height 33
